Goal: Task Accomplishment & Management: Use online tool/utility

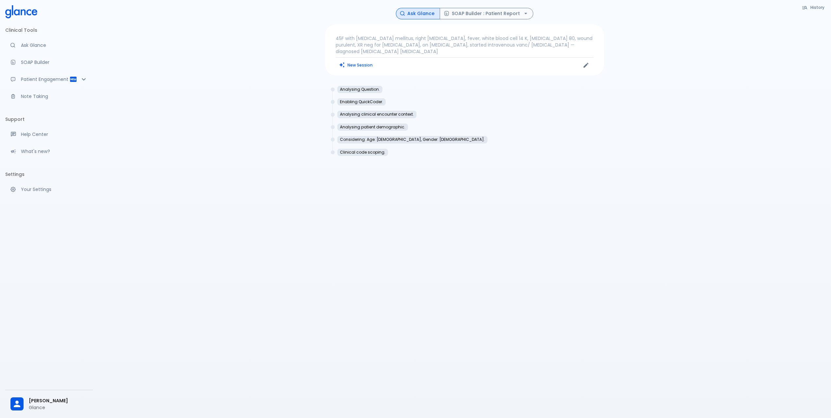
click at [411, 49] on p "45F with type 2 diabetes mellitus, right foot ulcer, fever, white blood cell 14…" at bounding box center [465, 45] width 258 height 20
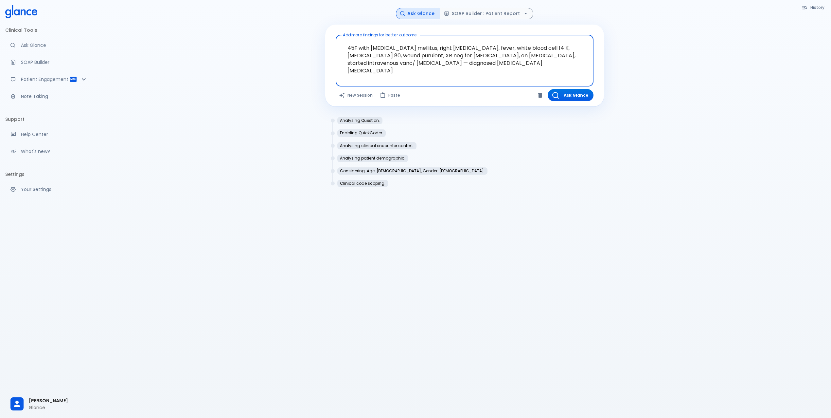
click at [405, 45] on textarea "45F with type 2 diabetes mellitus, right foot ulcer, fever, white blood cell 14…" at bounding box center [464, 56] width 249 height 36
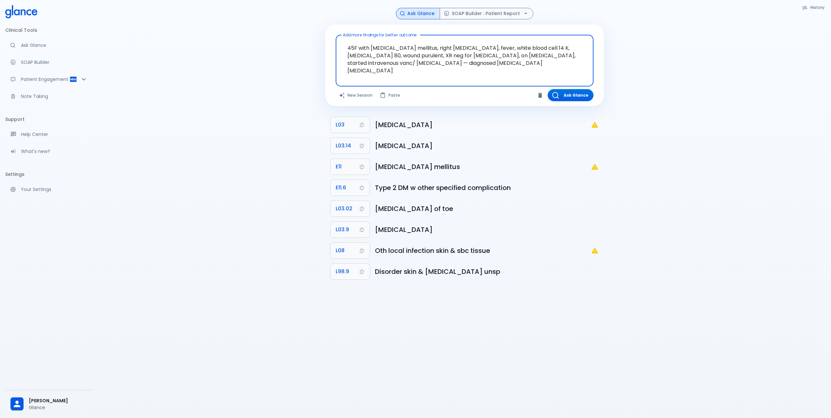
click at [405, 45] on textarea "45F with type 2 diabetes mellitus, right foot ulcer, fever, white blood cell 14…" at bounding box center [464, 56] width 249 height 36
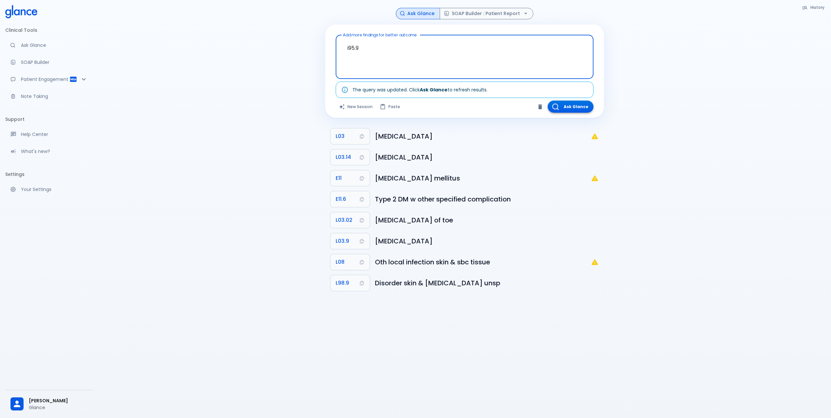
type textarea "i95.9"
click at [574, 102] on button "Ask Glance" at bounding box center [571, 106] width 46 height 12
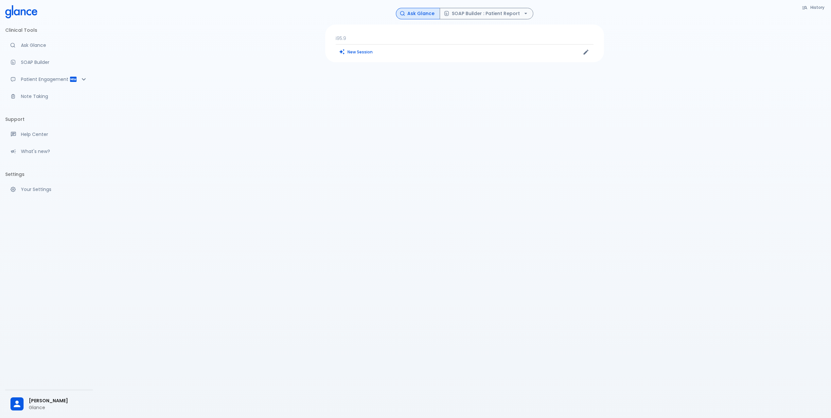
click at [346, 37] on p "i95.9" at bounding box center [465, 38] width 258 height 7
click at [350, 49] on textarea "i95.9" at bounding box center [464, 52] width 249 height 28
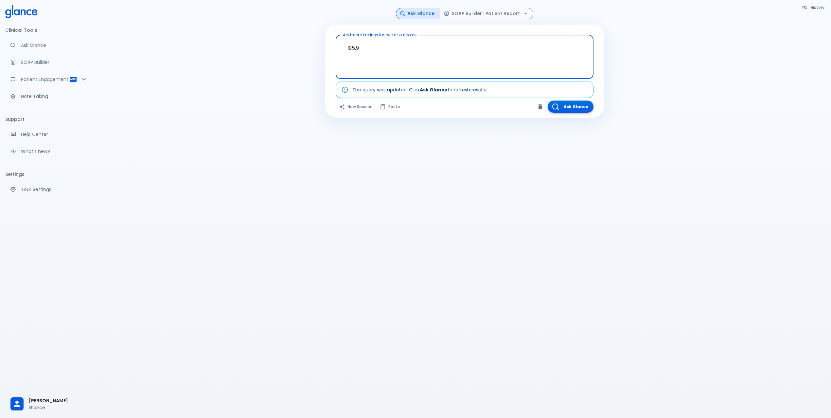
type textarea "I95.9"
click at [579, 106] on button "Ask Glance" at bounding box center [571, 106] width 46 height 12
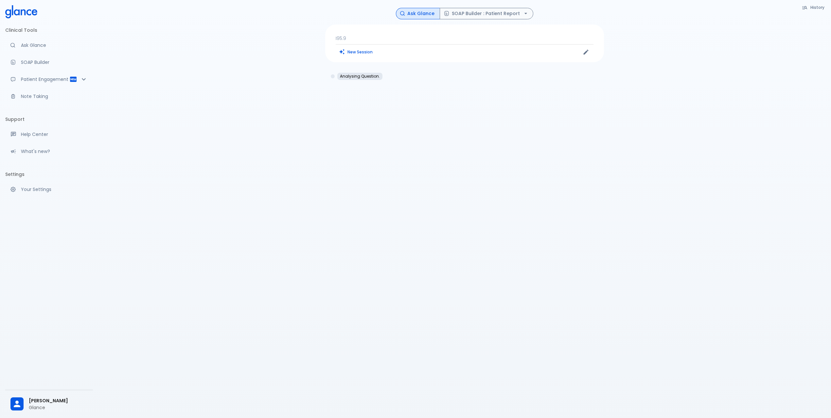
click at [426, 37] on p "I95.9" at bounding box center [465, 38] width 258 height 7
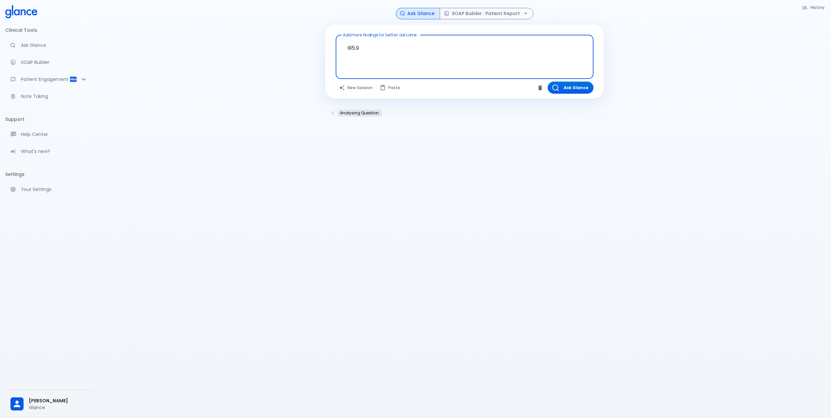
click at [426, 37] on div "I95.9 x Add more findings for better outcome" at bounding box center [465, 57] width 258 height 44
click at [426, 38] on textarea "I95.9" at bounding box center [464, 52] width 249 height 28
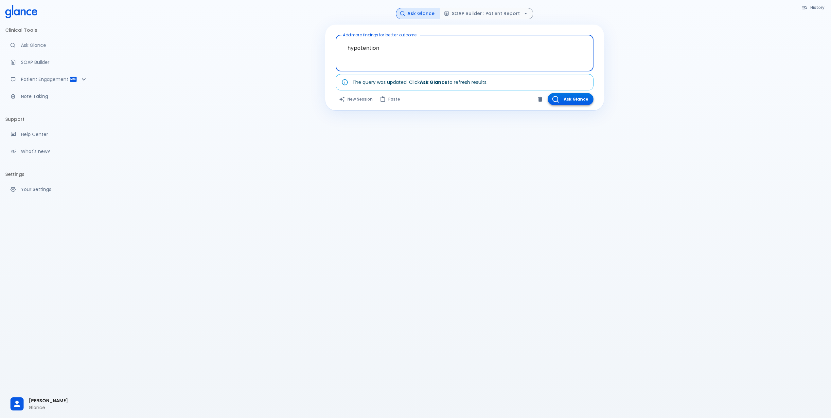
type textarea "hypotention"
click at [573, 103] on button "Ask Glance" at bounding box center [571, 99] width 46 height 12
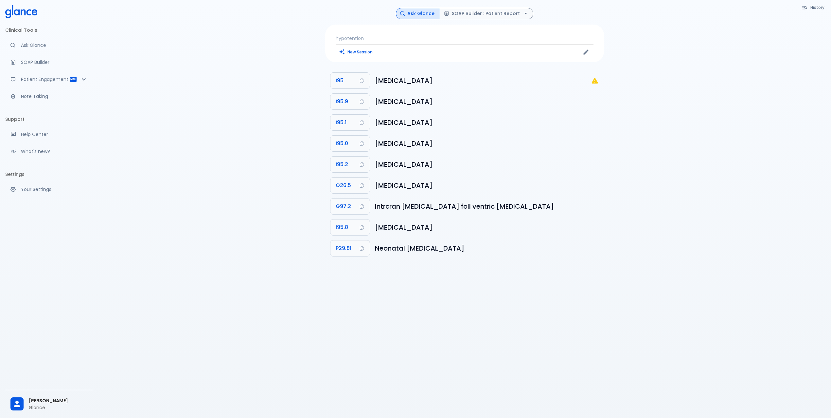
click at [401, 25] on div "hypotention New Session" at bounding box center [464, 44] width 279 height 38
click at [405, 42] on div "hypotention New Session" at bounding box center [464, 44] width 279 height 38
click at [400, 39] on p "hypotention" at bounding box center [465, 38] width 258 height 7
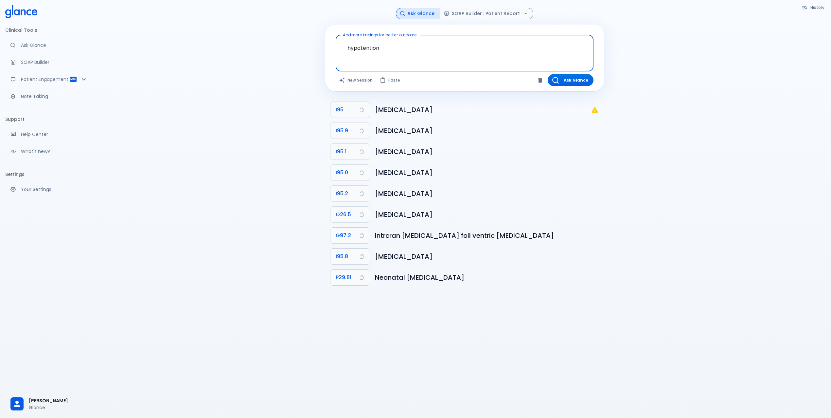
click at [400, 48] on textarea "hypotention" at bounding box center [464, 48] width 249 height 21
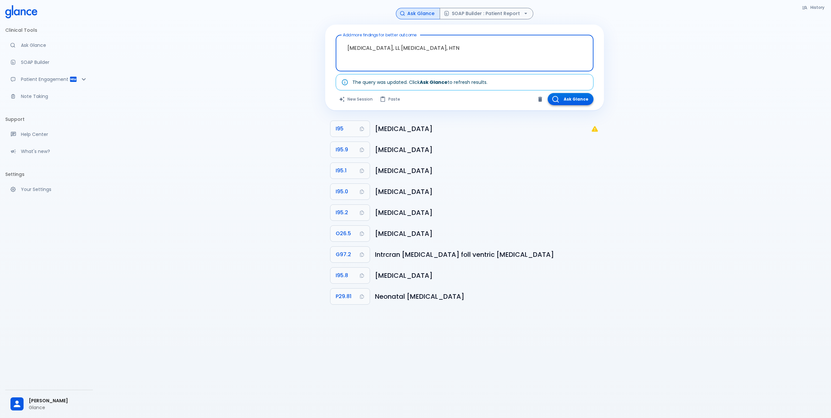
type textarea "chest pain, LL edema, HTN"
click at [568, 101] on button "Ask Glance" at bounding box center [571, 99] width 46 height 12
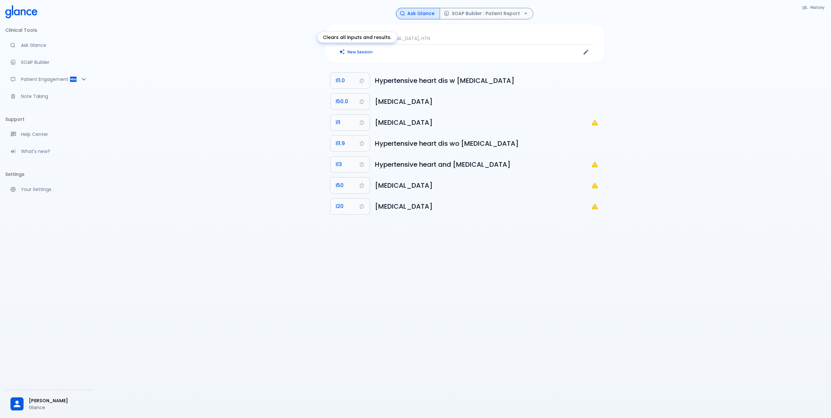
click at [364, 50] on button "New Session" at bounding box center [356, 51] width 41 height 9
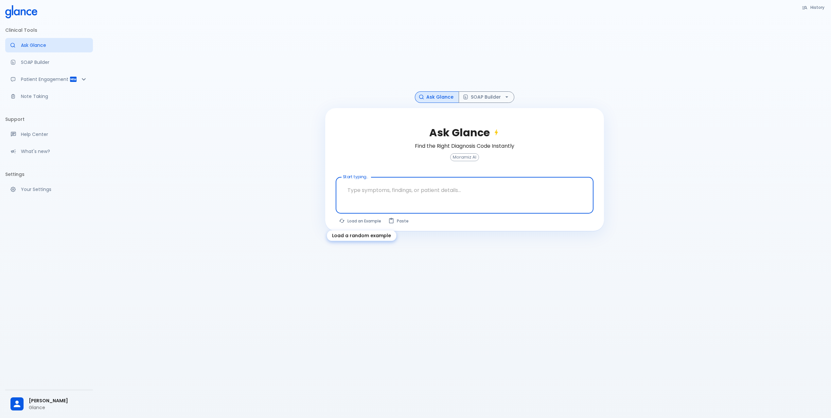
click at [359, 221] on button "Load an Example" at bounding box center [360, 220] width 49 height 9
type textarea "62M, HTN, acute tearing chest pain to back, BP 170/95, asymmetric pulses, CT an…"
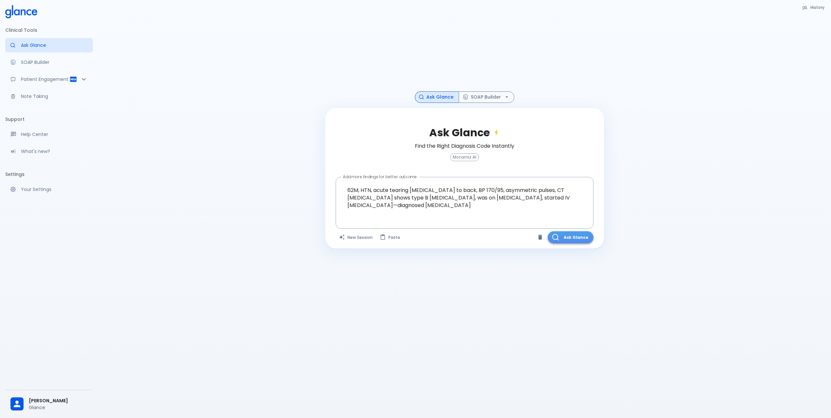
click at [566, 236] on button "Ask Glance" at bounding box center [571, 237] width 46 height 12
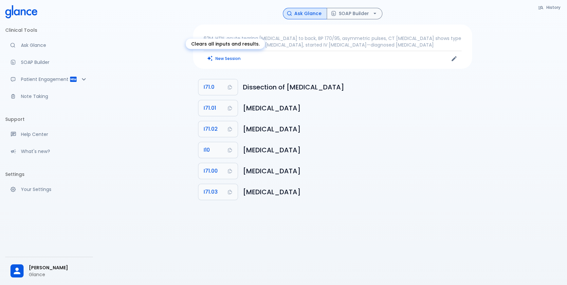
click at [231, 58] on button "New Session" at bounding box center [224, 58] width 41 height 9
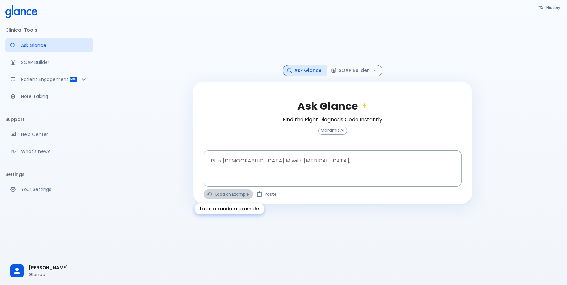
click at [240, 193] on button "Load an Example" at bounding box center [228, 193] width 49 height 9
type textarea "62M, HTN, acute tearing chest pain to back, BP 170/95, asymmetric pulses, CT an…"
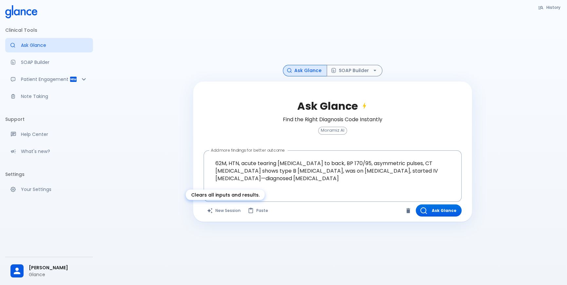
click at [228, 209] on button "New Session" at bounding box center [224, 210] width 41 height 12
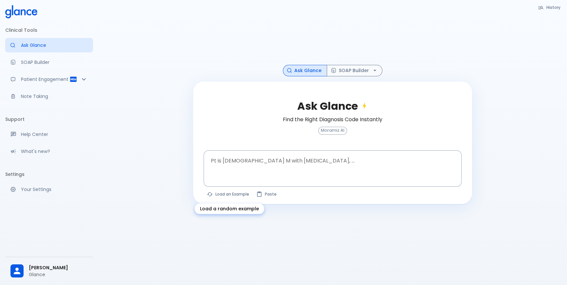
click at [223, 195] on button "Load an Example" at bounding box center [228, 193] width 49 height 9
type textarea "30F, weight loss, palpitations, heat intolerance, HR 121, goiter, TSH undetecta…"
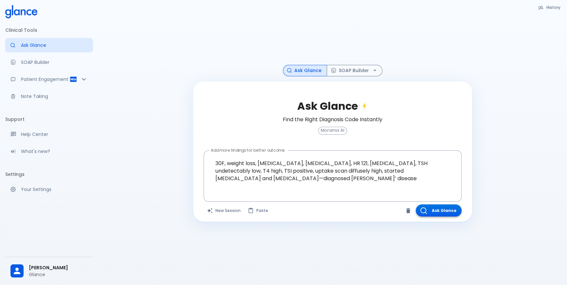
click at [435, 207] on button "Ask Glance" at bounding box center [439, 210] width 46 height 12
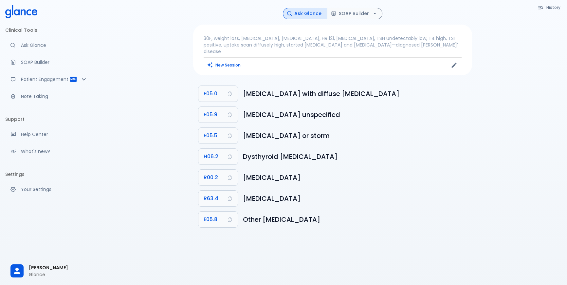
click at [247, 41] on p "30F, weight loss, palpitations, heat intolerance, HR 121, goiter, TSH undetecta…" at bounding box center [333, 45] width 258 height 20
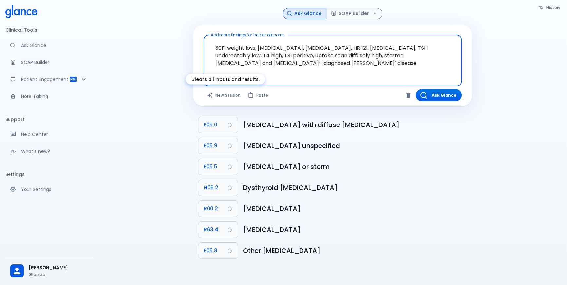
click at [223, 94] on button "New Session" at bounding box center [224, 95] width 41 height 12
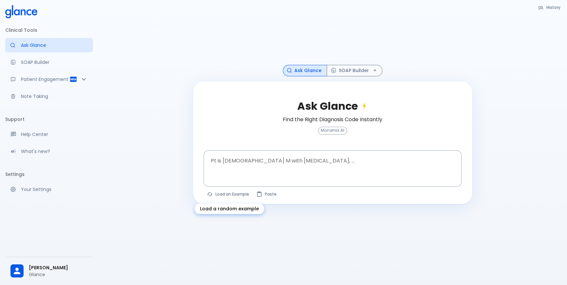
click at [226, 197] on button "Load an Example" at bounding box center [228, 193] width 49 height 9
type textarea "45F with DM2, right foot ulcer, fever, WBC 14K, ESR 80, wound purulent, XR neg …"
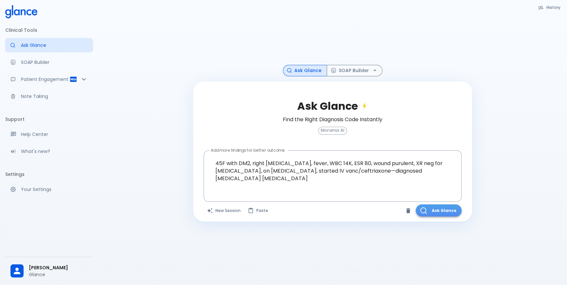
click at [431, 207] on button "Ask Glance" at bounding box center [439, 210] width 46 height 12
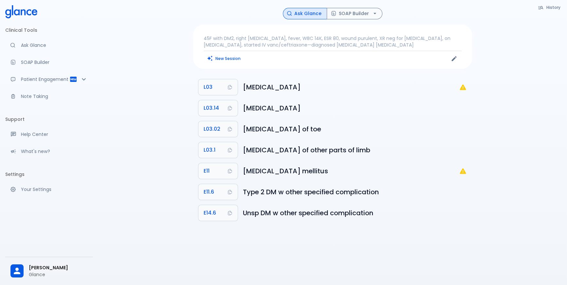
click at [286, 38] on p "45F with DM2, right foot ulcer, fever, WBC 14K, ESR 80, wound purulent, XR neg …" at bounding box center [333, 41] width 258 height 13
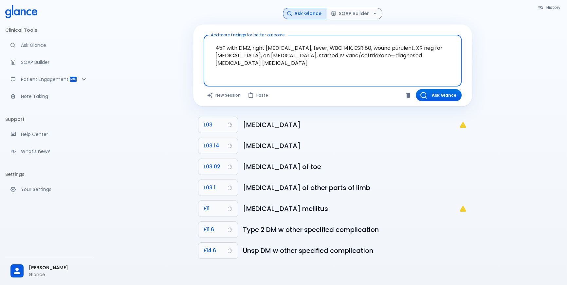
click at [270, 62] on textarea "45F with DM2, right foot ulcer, fever, WBC 14K, ESR 80, wound purulent, XR neg …" at bounding box center [332, 56] width 249 height 36
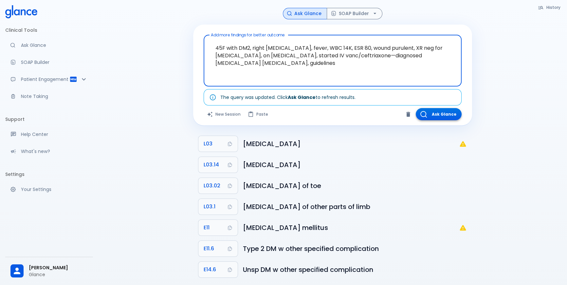
type textarea "45F with DM2, right [MEDICAL_DATA], fever, WBC 14K, ESR 80, wound purulent, XR …"
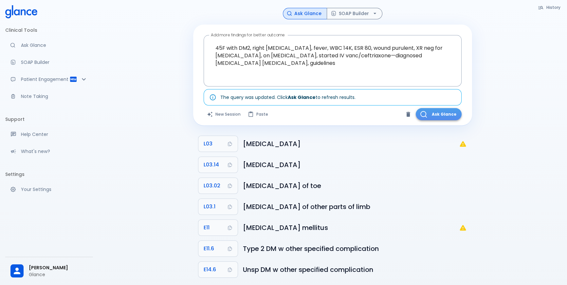
click at [435, 117] on button "Ask Glance" at bounding box center [439, 114] width 46 height 12
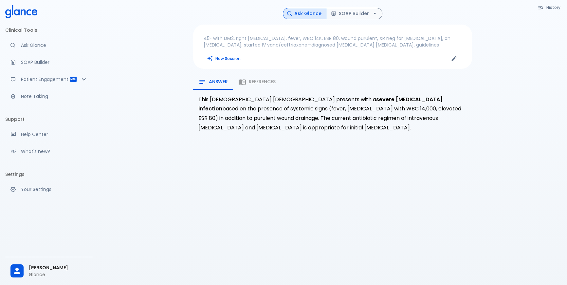
click at [256, 85] on div "Answer References" at bounding box center [332, 82] width 279 height 16
click at [257, 82] on div "Answer References" at bounding box center [332, 82] width 279 height 16
click at [276, 102] on p "This 45-year-old female presents with a severe diabetic foot infection based on…" at bounding box center [332, 114] width 268 height 38
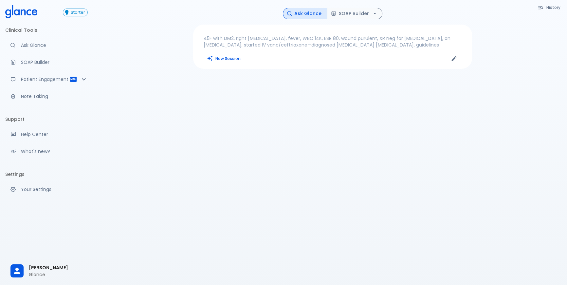
click at [385, 47] on p "45F with DM2, right [MEDICAL_DATA], fever, WBC 14K, ESR 80, wound purulent, XR …" at bounding box center [333, 41] width 258 height 13
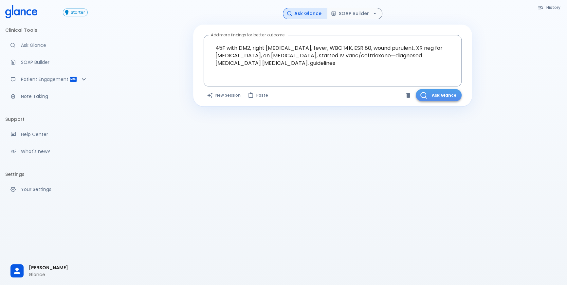
click at [445, 95] on button "Ask Glance" at bounding box center [439, 95] width 46 height 12
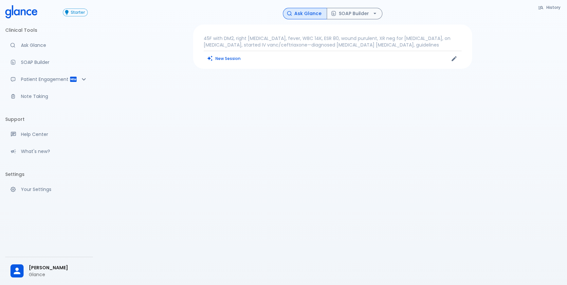
drag, startPoint x: 325, startPoint y: 70, endPoint x: 288, endPoint y: 59, distance: 38.4
click at [324, 69] on div "History Ask Glance SOAP Builder 45F with DM2, right foot ulcer, fever, WBC 14K,…" at bounding box center [332, 150] width 469 height 300
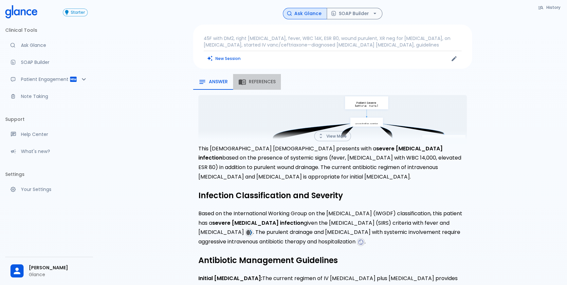
click at [254, 83] on span "References" at bounding box center [262, 82] width 27 height 6
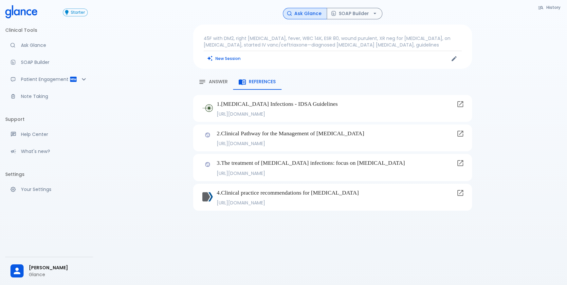
click at [223, 85] on div "Answer" at bounding box center [212, 82] width 29 height 8
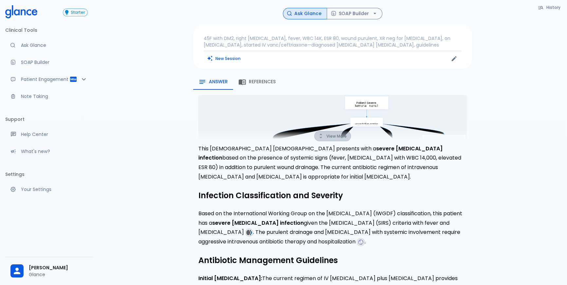
click at [341, 133] on button "View More" at bounding box center [332, 136] width 37 height 10
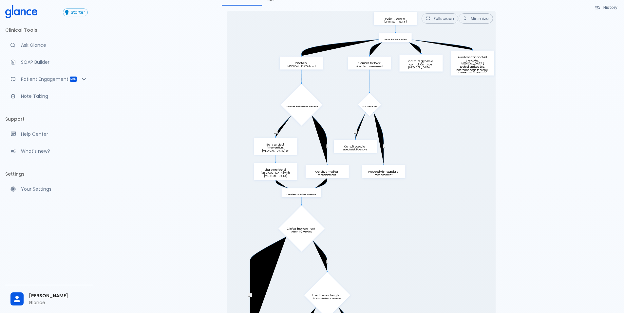
scroll to position [83, 0]
click at [439, 21] on button "Fullscreen" at bounding box center [439, 19] width 37 height 10
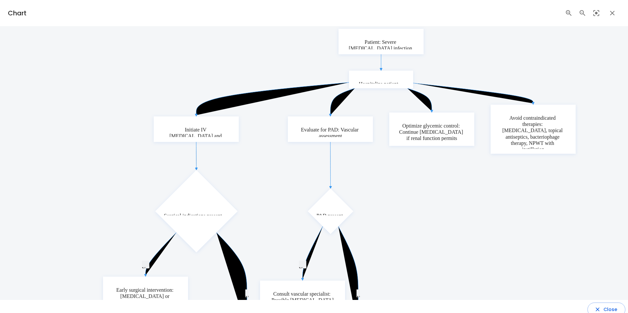
click at [571, 10] on icon "button" at bounding box center [613, 13] width 8 height 8
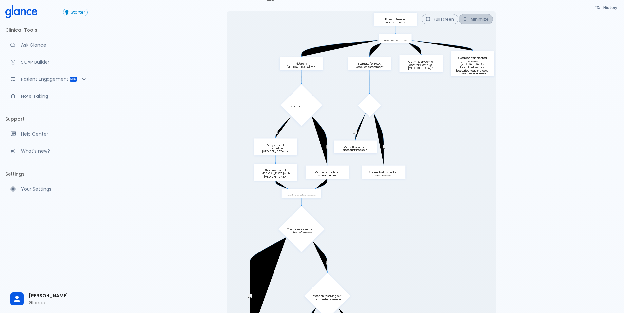
click at [477, 20] on button "Minimize" at bounding box center [475, 19] width 34 height 10
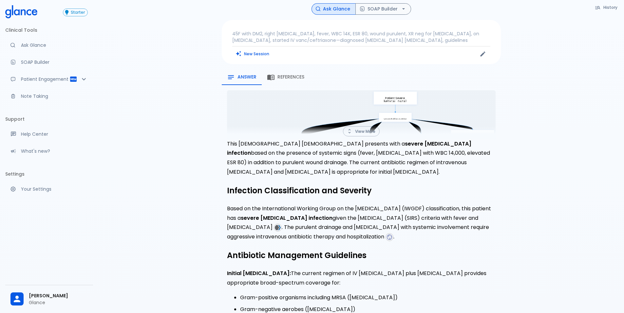
scroll to position [0, 0]
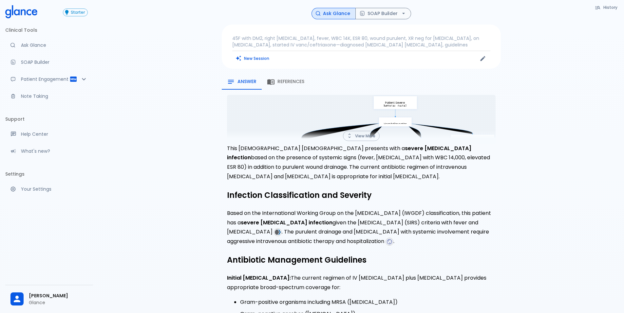
click at [284, 83] on span "References" at bounding box center [290, 82] width 27 height 6
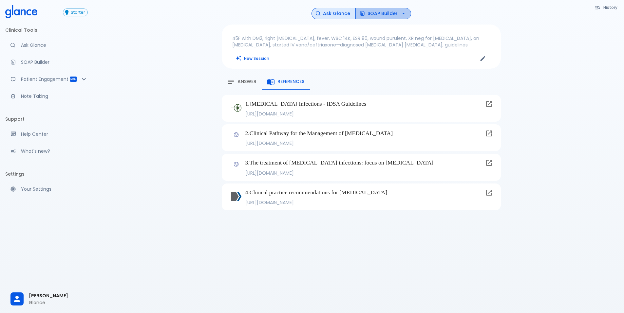
click at [377, 8] on button "SOAP Builder" at bounding box center [383, 13] width 56 height 11
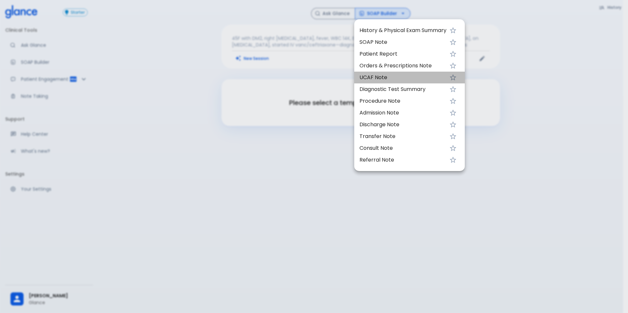
click at [400, 75] on span "UCAF Note" at bounding box center [403, 78] width 87 height 8
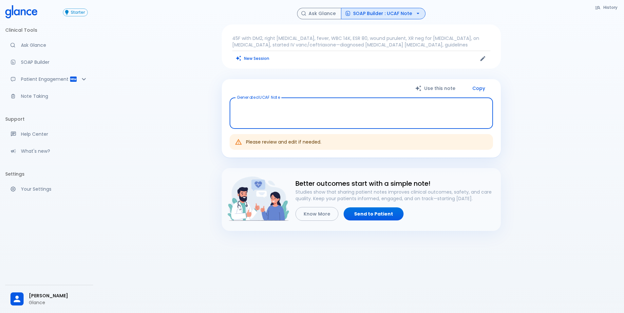
type textarea "Chief Complaint: Right [MEDICAL_DATA] with fever. History of Presenting Illness…"
